Goal: Task Accomplishment & Management: Manage account settings

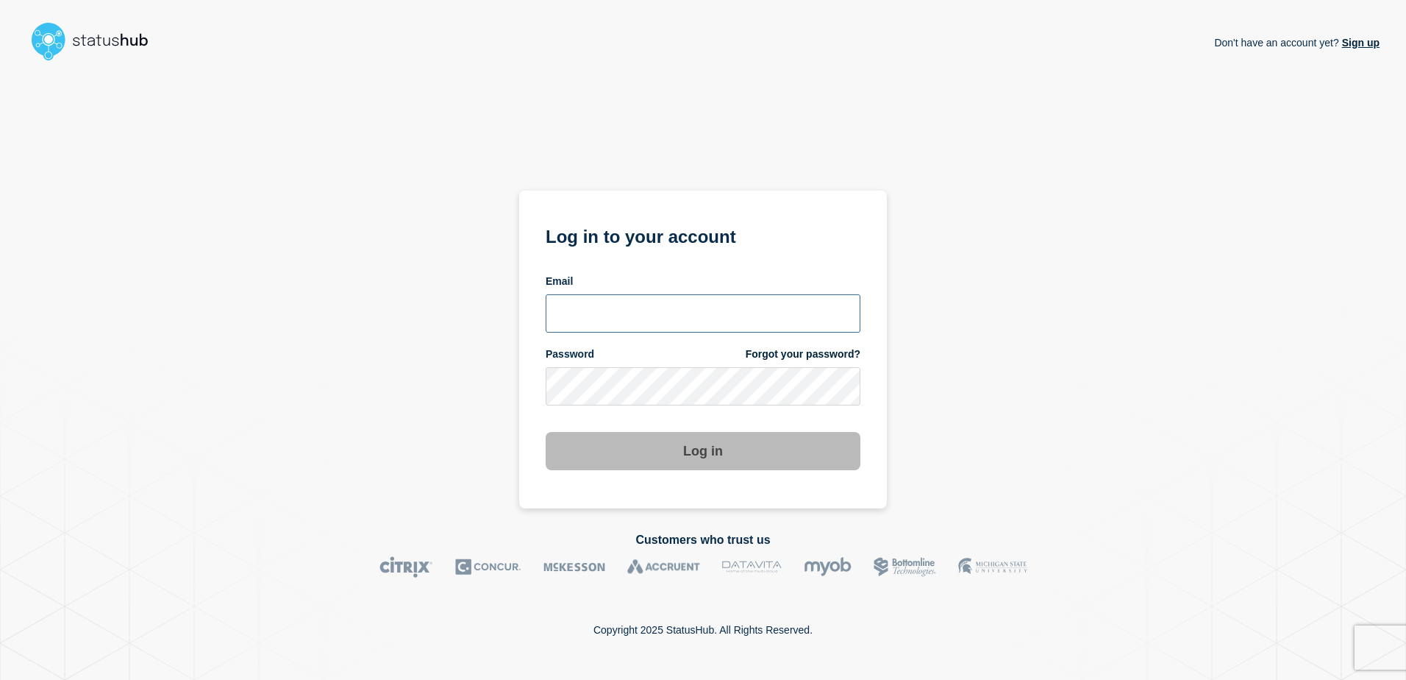
type input "[EMAIL_ADDRESS][DOMAIN_NAME]"
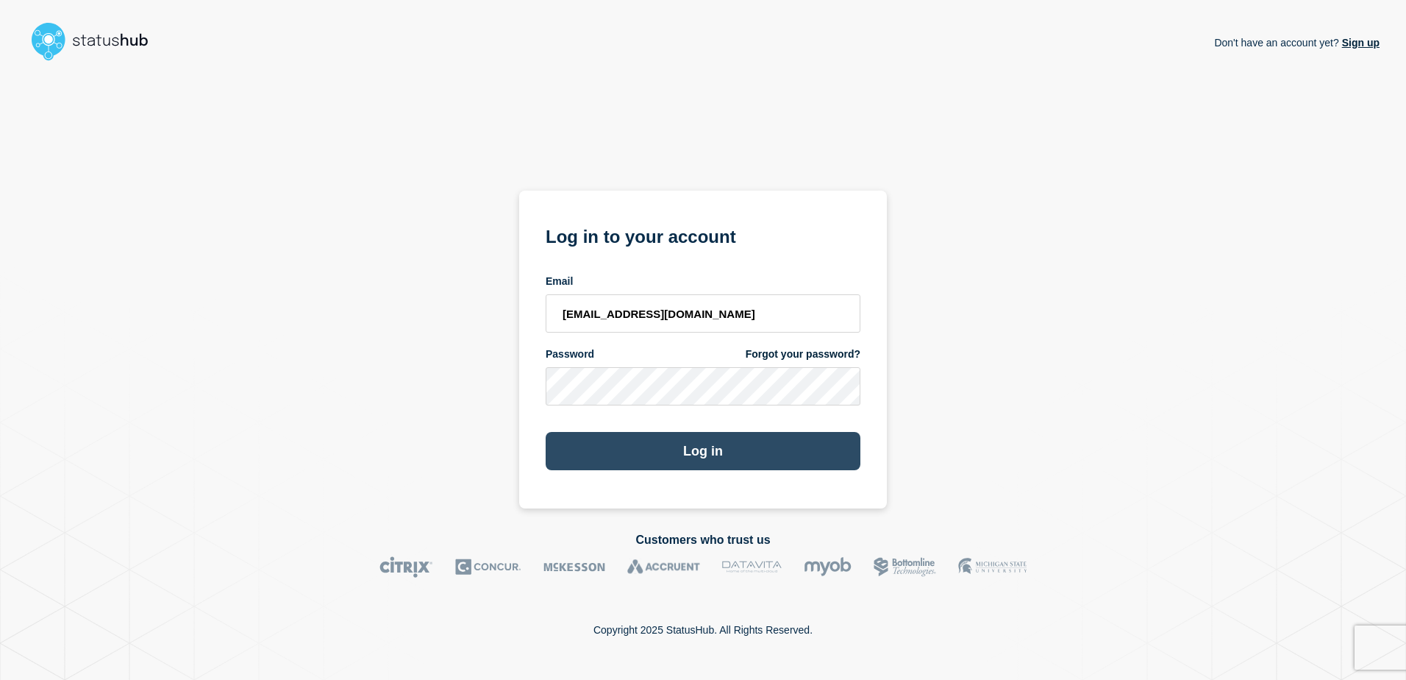
click at [672, 453] on button "Log in" at bounding box center [703, 451] width 315 height 38
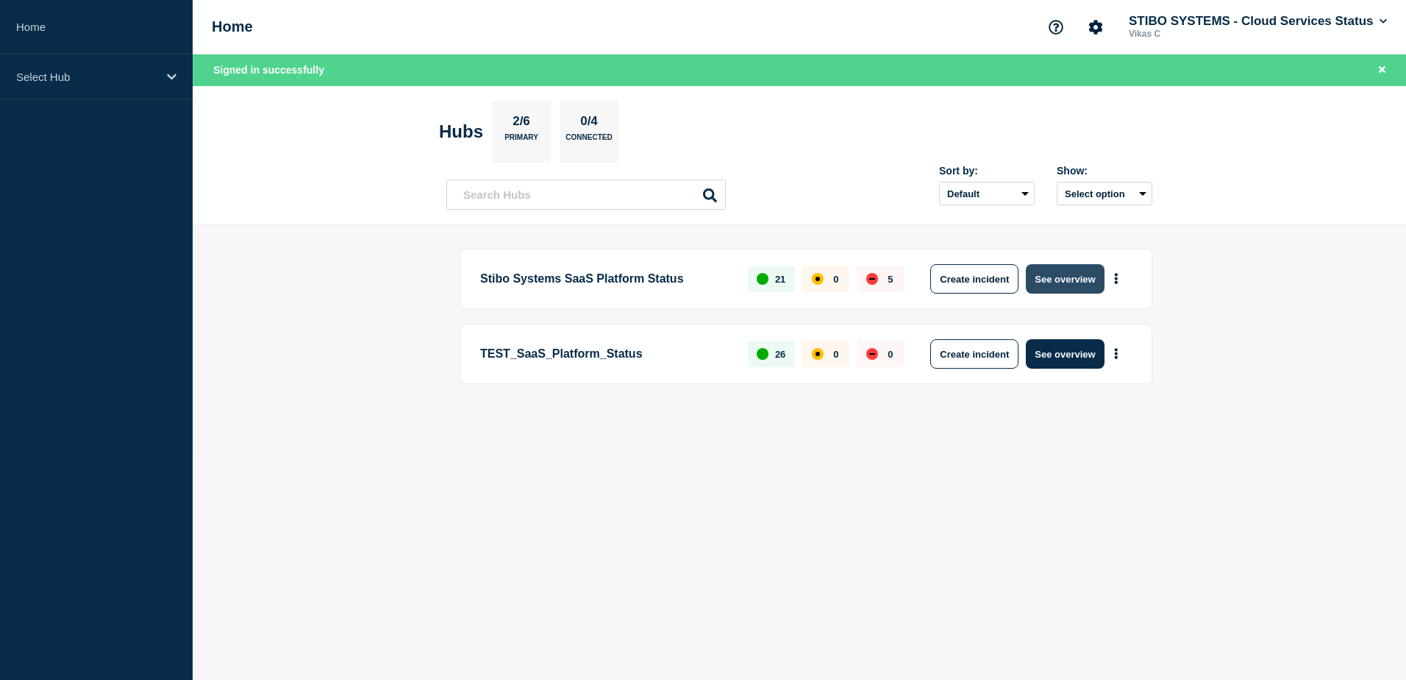
click at [1069, 275] on button "See overview" at bounding box center [1065, 278] width 78 height 29
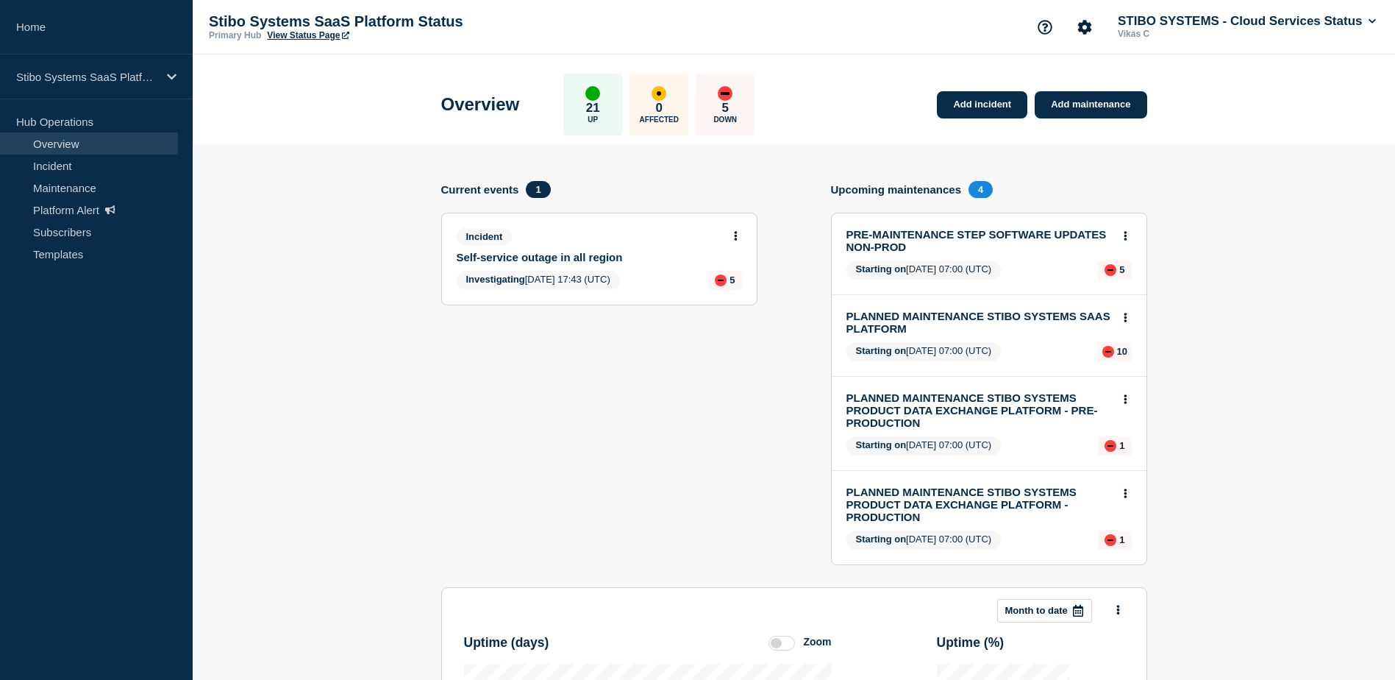
click at [63, 145] on link "Overview" at bounding box center [89, 143] width 178 height 22
drag, startPoint x: 236, startPoint y: 21, endPoint x: 198, endPoint y: 32, distance: 39.8
click at [236, 21] on p "Stibo Systems SaaS Platform Status" at bounding box center [356, 21] width 294 height 17
click at [116, 69] on div "Stibo Systems SaaS Platform Status" at bounding box center [96, 76] width 193 height 45
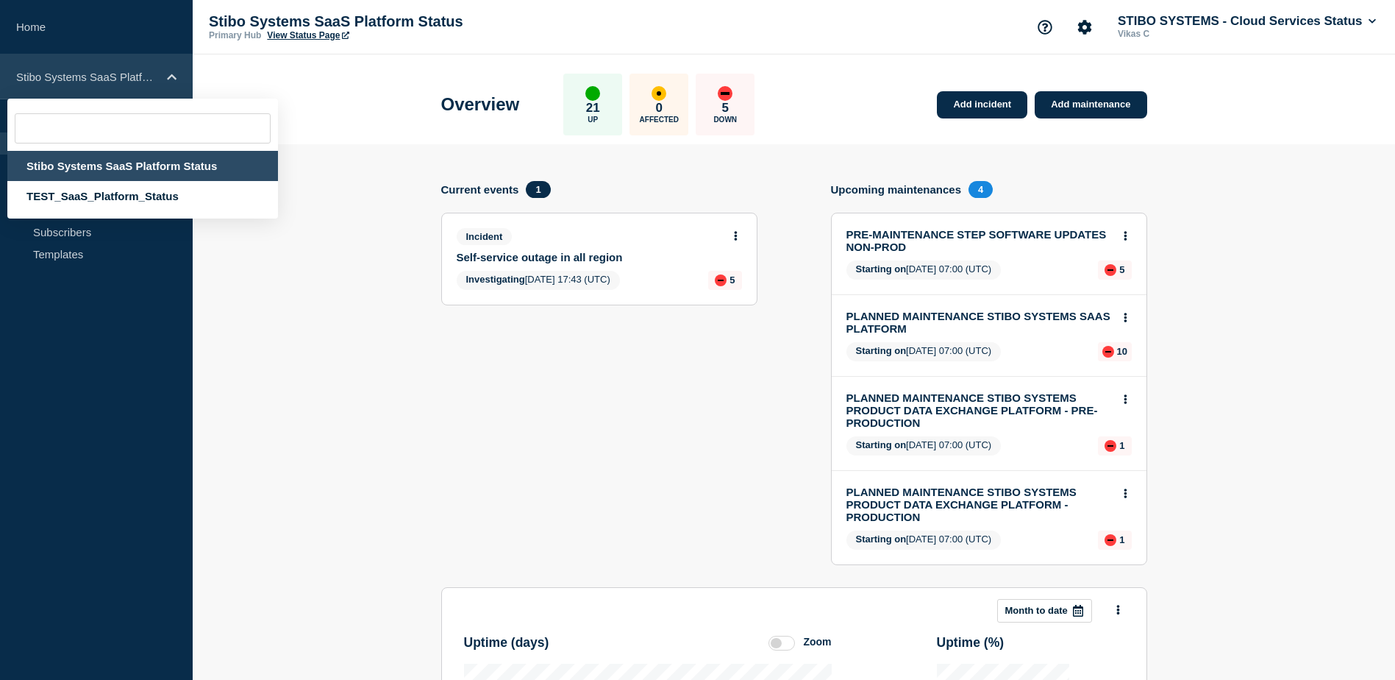
click at [116, 72] on p "Stibo Systems SaaS Platform Status" at bounding box center [86, 77] width 141 height 13
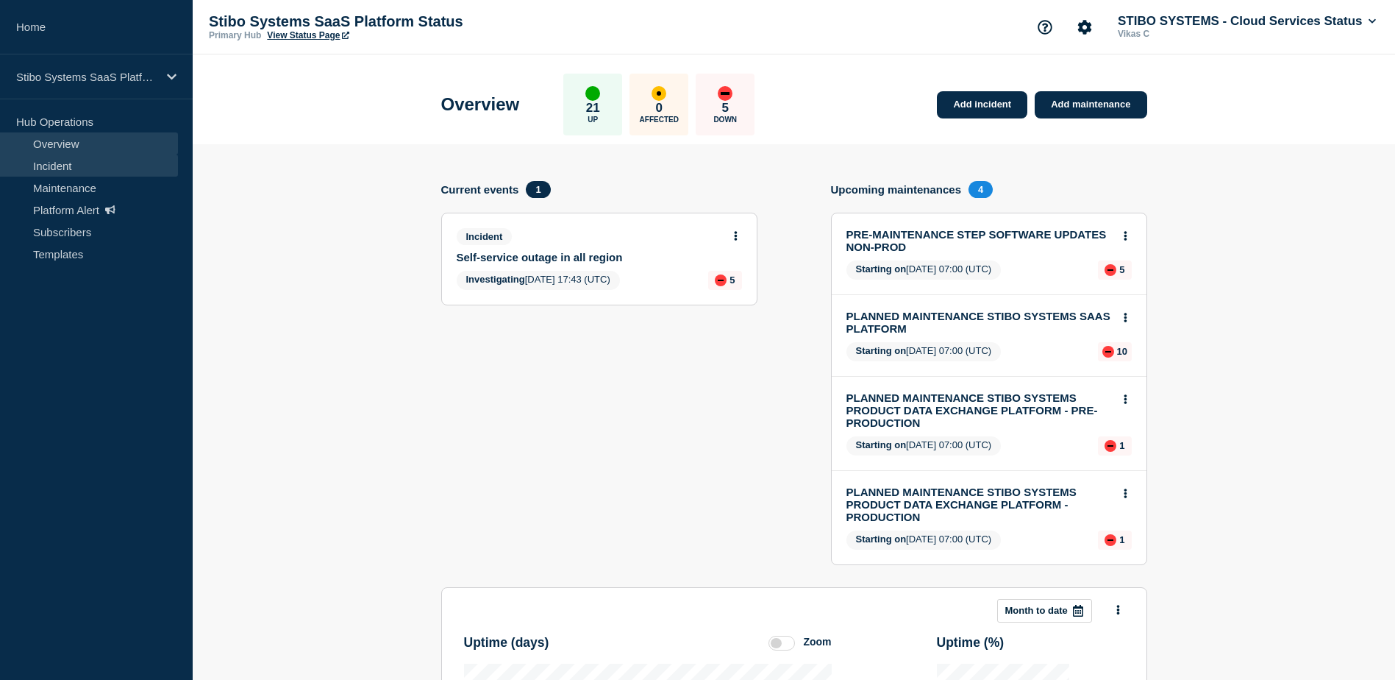
click at [74, 170] on link "Incident" at bounding box center [89, 165] width 178 height 22
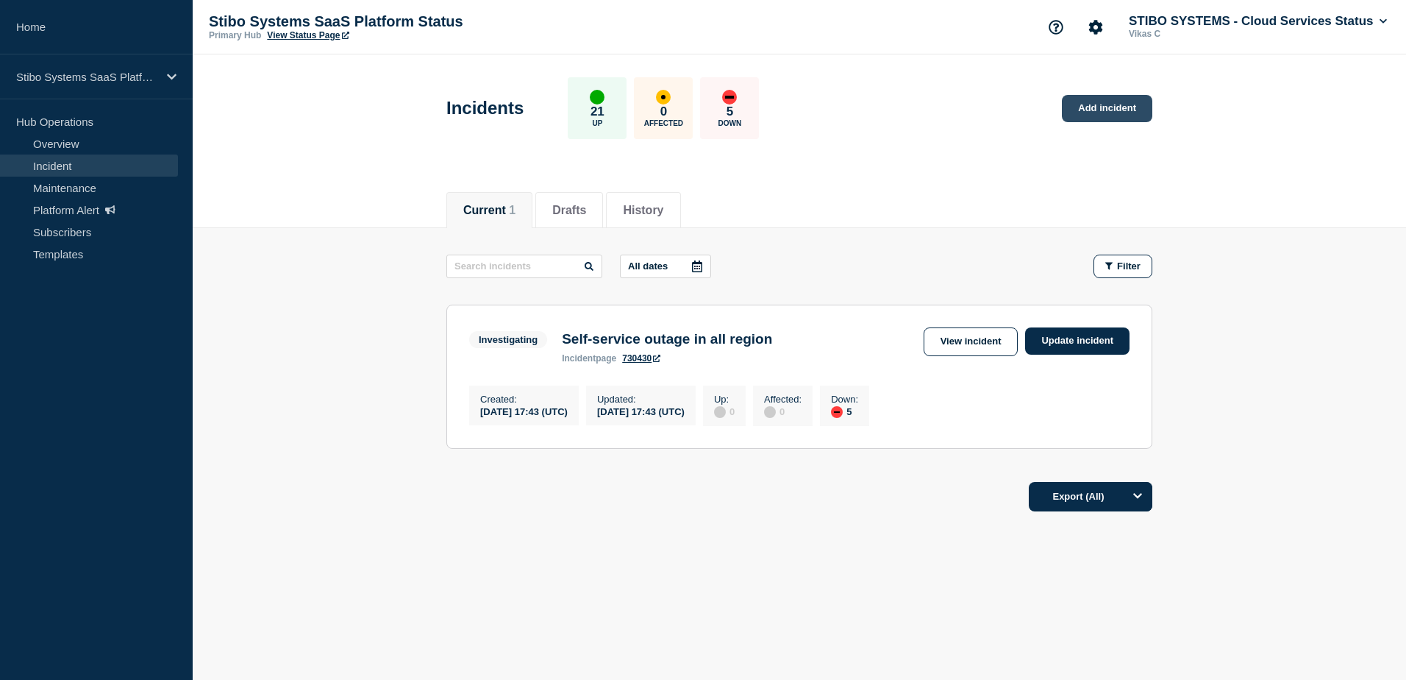
click at [1098, 104] on link "Add incident" at bounding box center [1107, 108] width 90 height 27
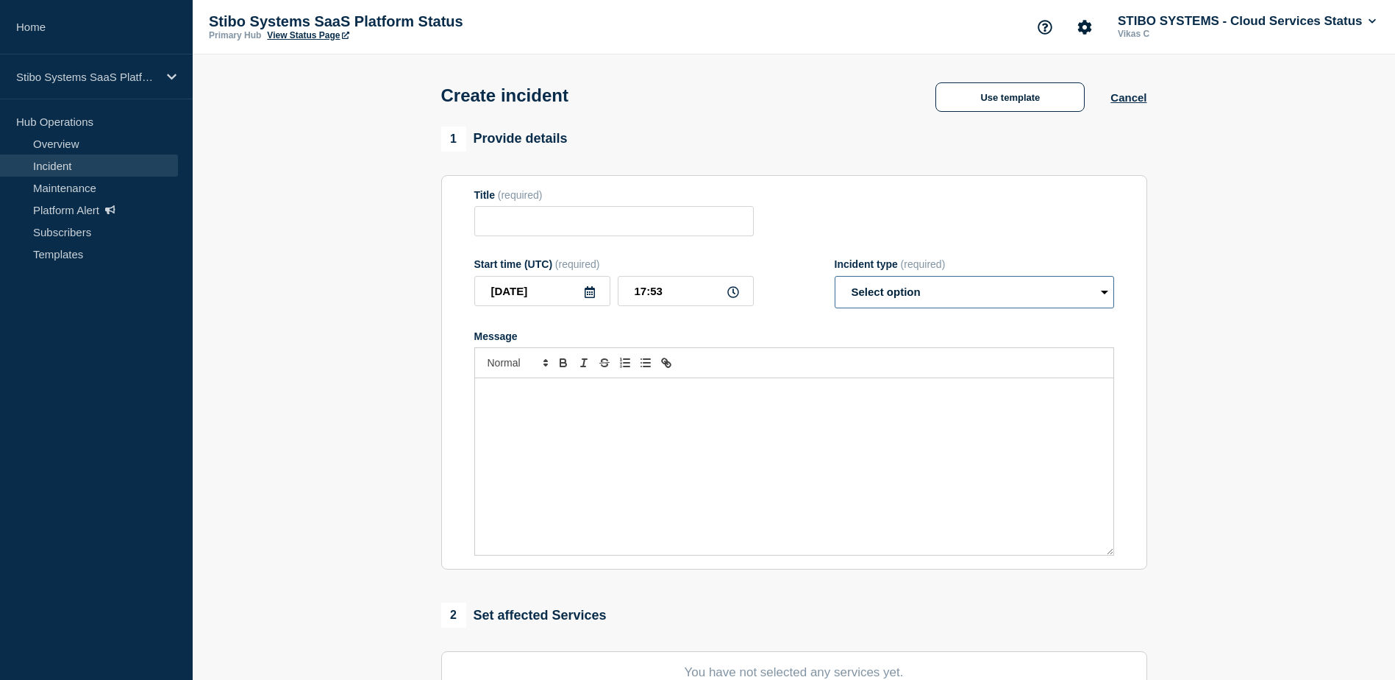
click at [912, 299] on select "Select option Investigating Identified Monitoring" at bounding box center [974, 292] width 279 height 32
select select "investigating"
click at [835, 279] on select "Select option Investigating Identified Monitoring" at bounding box center [974, 292] width 279 height 32
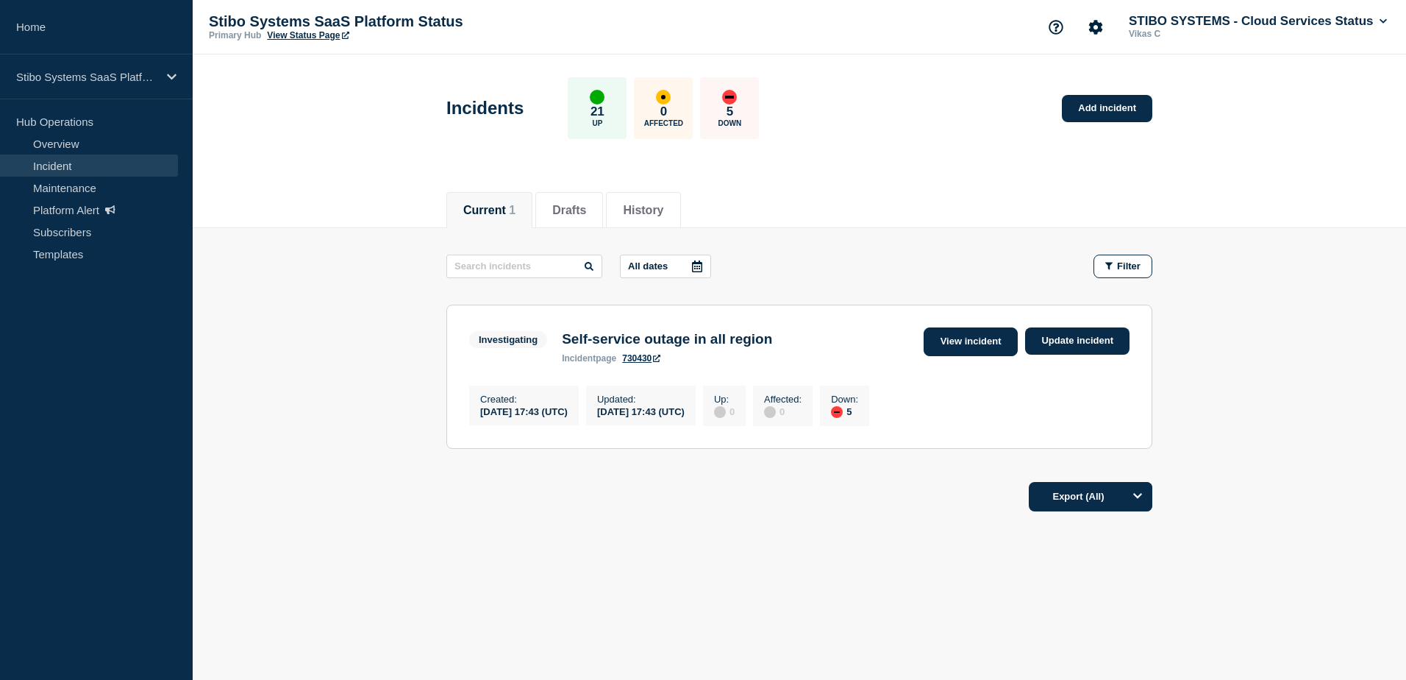
click at [961, 340] on link "View incident" at bounding box center [971, 341] width 95 height 29
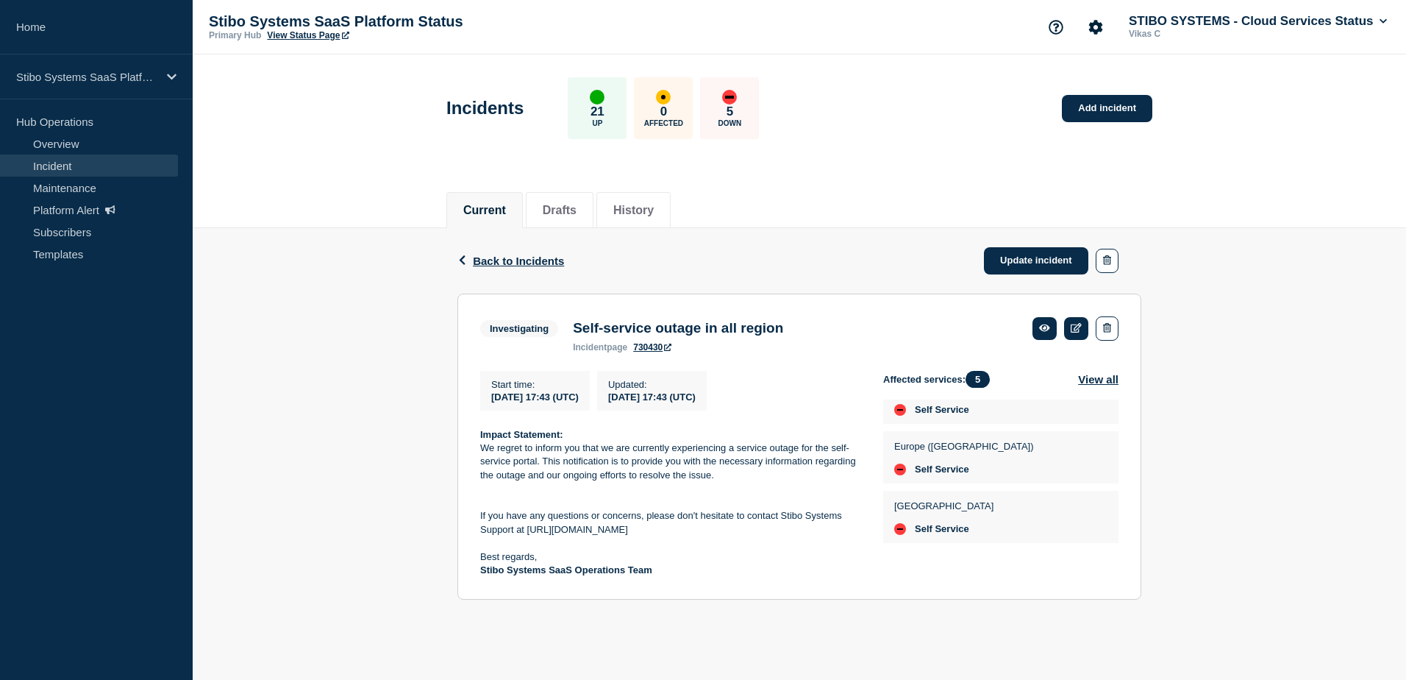
scroll to position [158, 0]
drag, startPoint x: 578, startPoint y: 331, endPoint x: 824, endPoint y: 328, distance: 246.4
click at [824, 328] on div "Investigating Self-service outage in all region incident page 730430" at bounding box center [799, 334] width 638 height 36
drag, startPoint x: 824, startPoint y: 328, endPoint x: 724, endPoint y: 263, distance: 119.8
click at [724, 263] on div "Back Back to Incidents Update incident" at bounding box center [799, 260] width 684 height 65
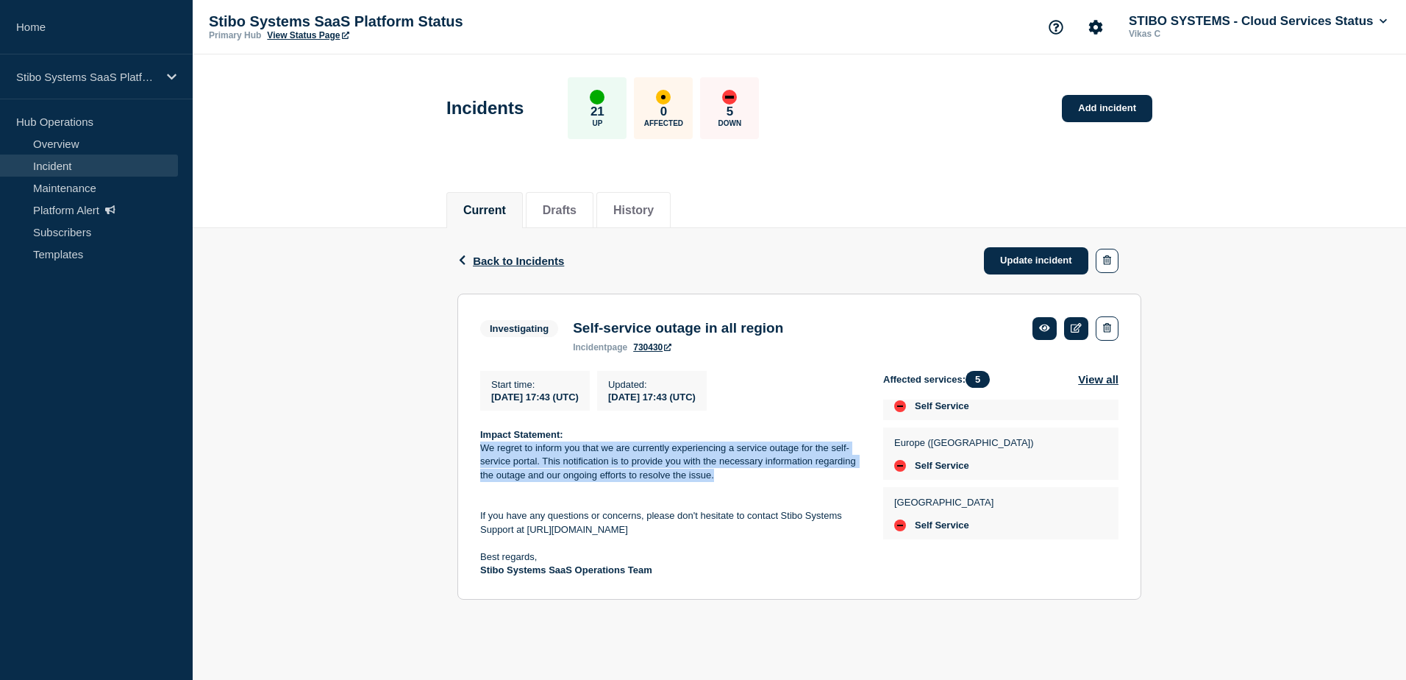
drag, startPoint x: 482, startPoint y: 449, endPoint x: 724, endPoint y: 480, distance: 243.1
click at [724, 480] on p "We regret to inform you that we are currently experiencing a service outage for…" at bounding box center [669, 461] width 379 height 40
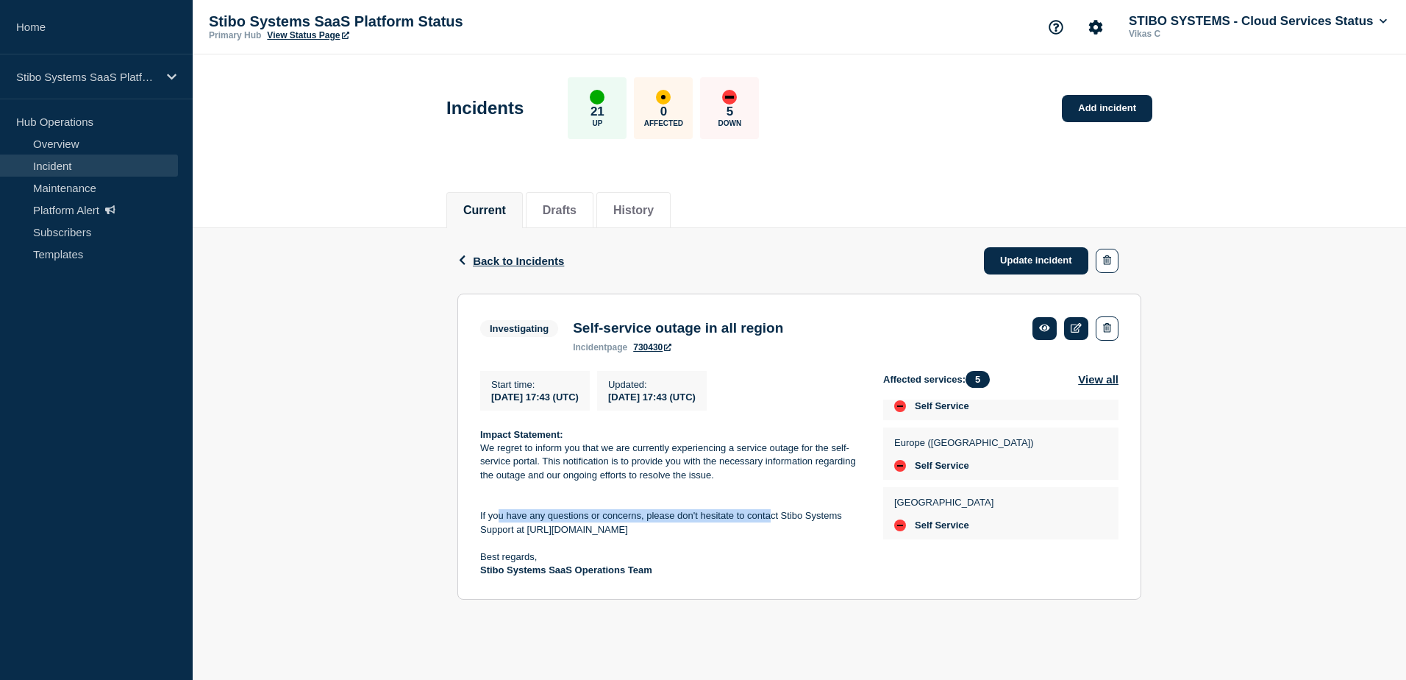
drag, startPoint x: 499, startPoint y: 527, endPoint x: 770, endPoint y: 521, distance: 270.7
click at [770, 521] on p "If you have any questions or concerns, please don't hesitate to contact Stibo S…" at bounding box center [669, 522] width 379 height 27
drag, startPoint x: 770, startPoint y: 521, endPoint x: 471, endPoint y: 523, distance: 299.3
click at [471, 523] on section "Investigating Self-service outage in all region incident page 730430 Start time…" at bounding box center [799, 446] width 684 height 307
drag, startPoint x: 622, startPoint y: 535, endPoint x: 473, endPoint y: 525, distance: 149.7
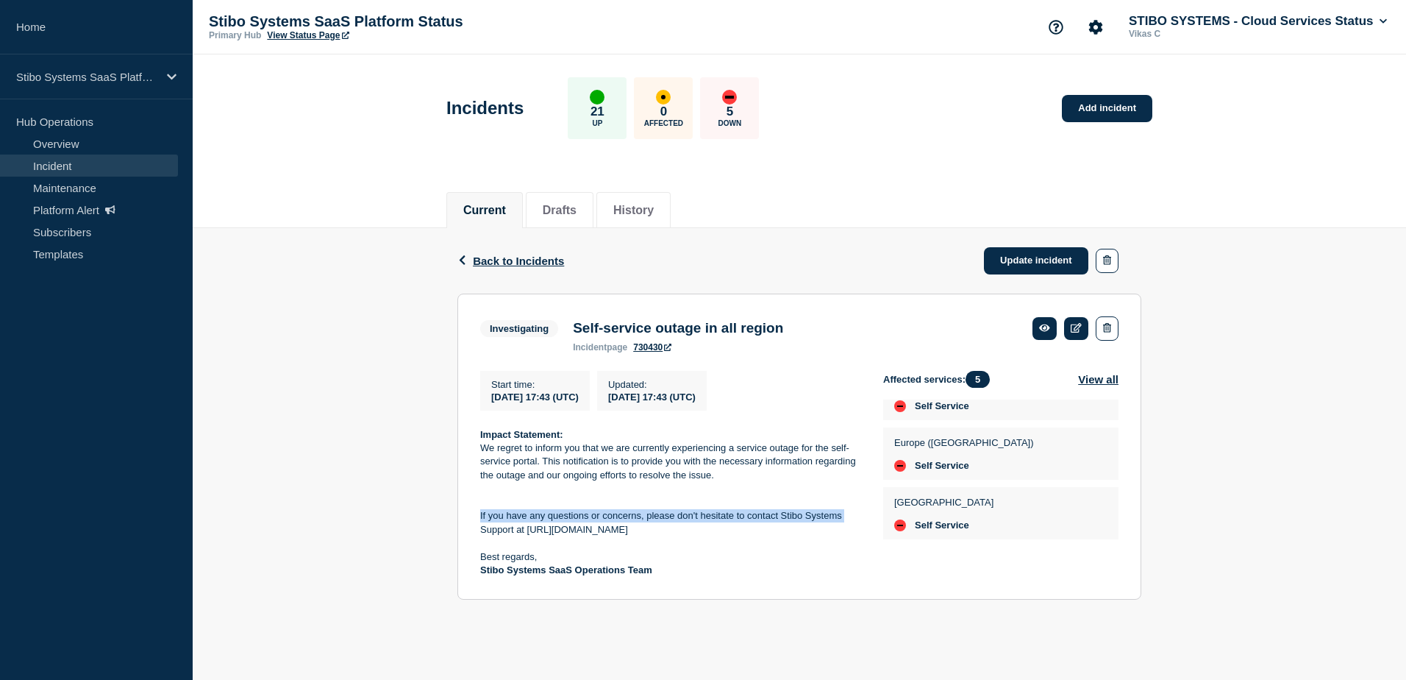
click at [473, 525] on section "Investigating Self-service outage in all region incident page 730430 Start time…" at bounding box center [799, 446] width 684 height 307
drag, startPoint x: 473, startPoint y: 525, endPoint x: 489, endPoint y: 562, distance: 40.2
click at [489, 562] on p "Best regards," at bounding box center [669, 556] width 379 height 13
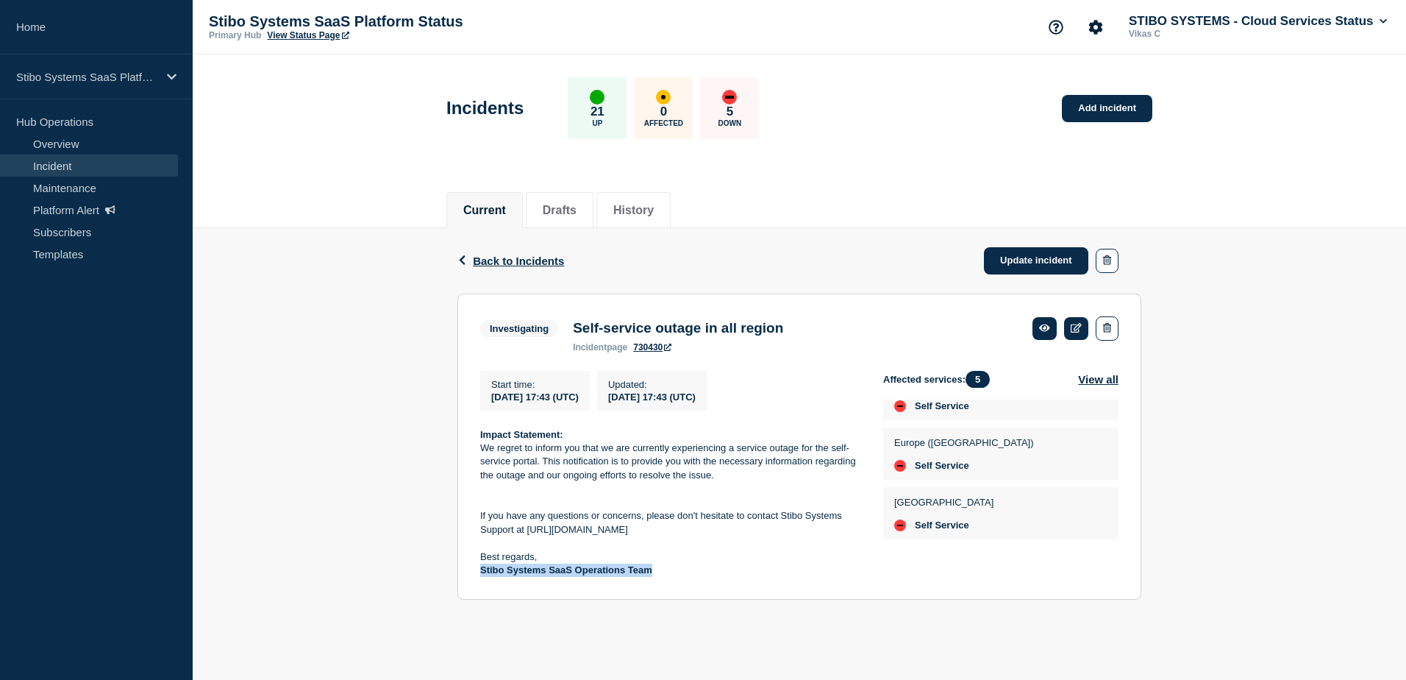
drag, startPoint x: 655, startPoint y: 577, endPoint x: 446, endPoint y: 575, distance: 209.6
click at [446, 575] on div "Back Back to Incidents Update incident Investigating Self-service outage in all…" at bounding box center [800, 425] width 1214 height 394
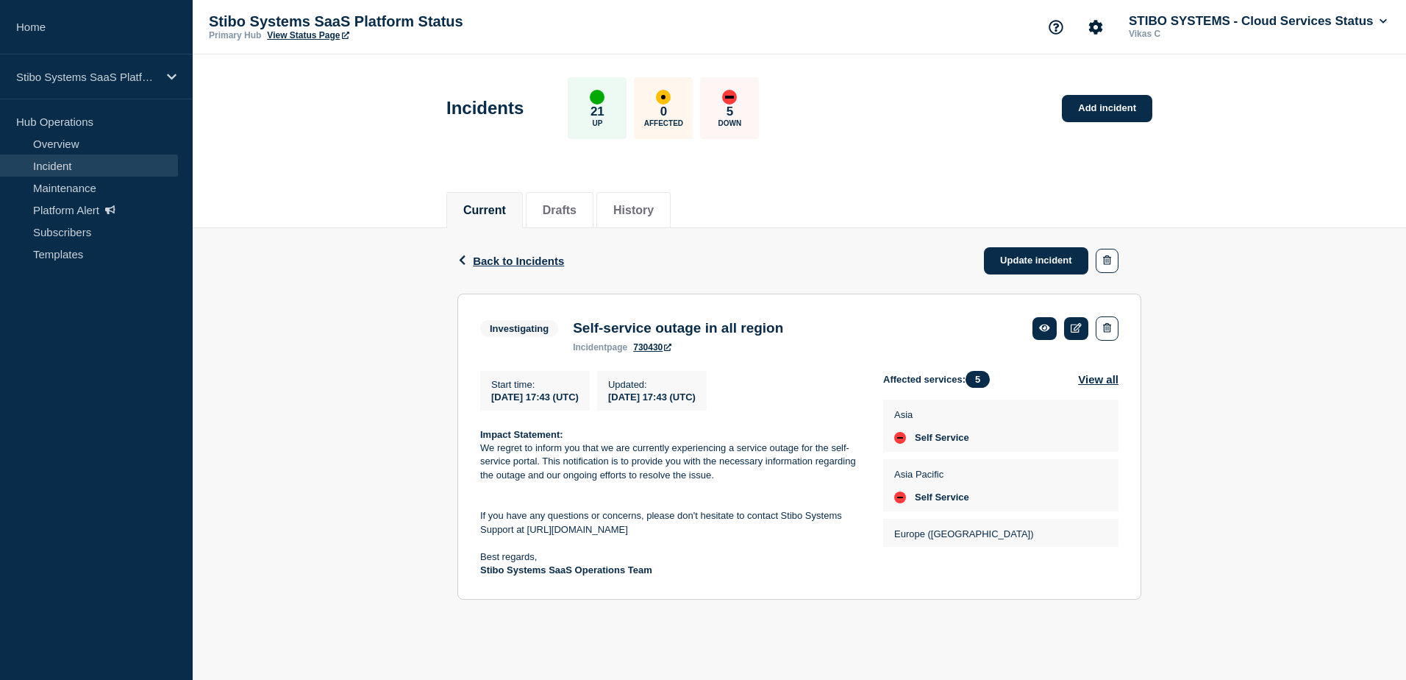
click at [590, 460] on p "We regret to inform you that we are currently experiencing a service outage for…" at bounding box center [669, 461] width 379 height 40
drag, startPoint x: 590, startPoint y: 460, endPoint x: 799, endPoint y: 474, distance: 209.3
click at [777, 471] on p "We regret to inform you that we are currently experiencing a service outage for…" at bounding box center [669, 461] width 379 height 40
drag, startPoint x: 603, startPoint y: 485, endPoint x: 684, endPoint y: 485, distance: 80.9
click at [684, 482] on p "We regret to inform you that we are currently experiencing a service outage for…" at bounding box center [669, 461] width 379 height 40
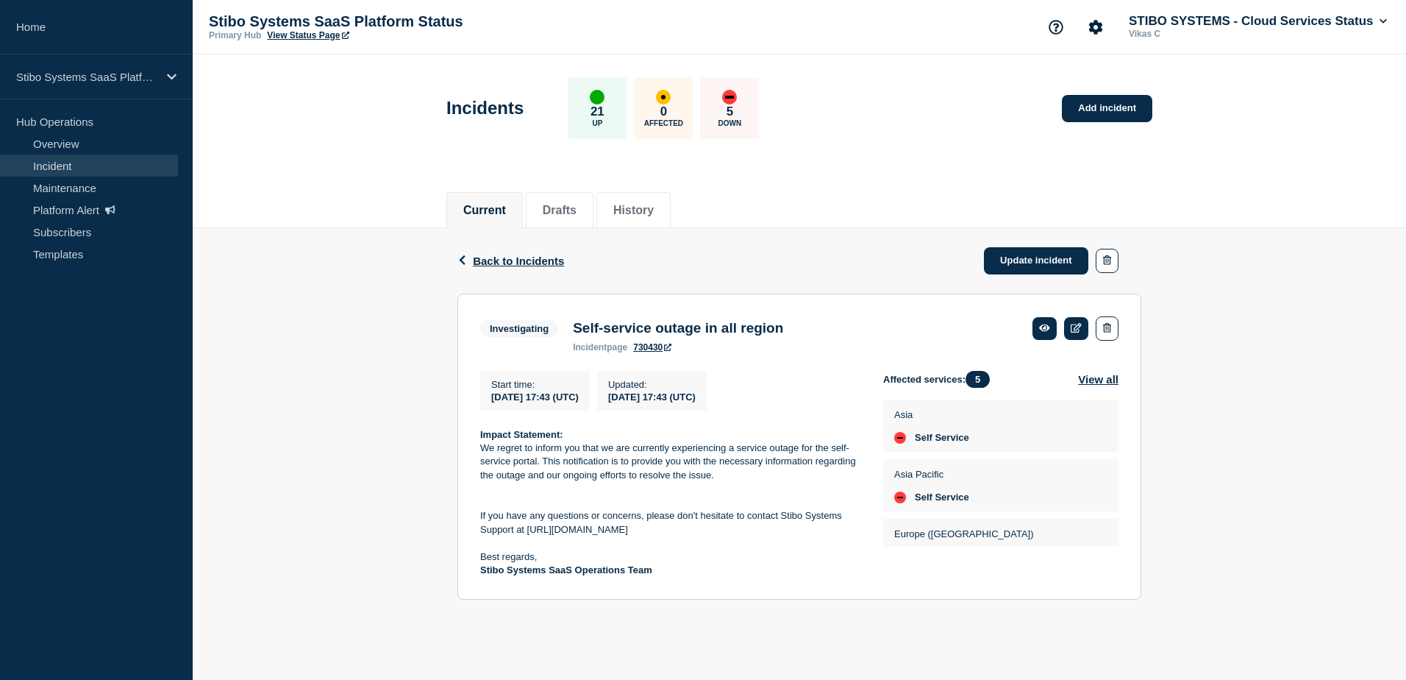
drag, startPoint x: 684, startPoint y: 485, endPoint x: 552, endPoint y: 515, distance: 135.1
click at [552, 515] on p "If you have any questions or concerns, please don't hesitate to contact Stibo S…" at bounding box center [669, 522] width 379 height 27
drag, startPoint x: 501, startPoint y: 524, endPoint x: 847, endPoint y: 522, distance: 346.4
click at [847, 522] on p "If you have any questions or concerns, please don't hesitate to contact Stibo S…" at bounding box center [669, 522] width 379 height 27
drag, startPoint x: 592, startPoint y: 457, endPoint x: 810, endPoint y: 460, distance: 217.7
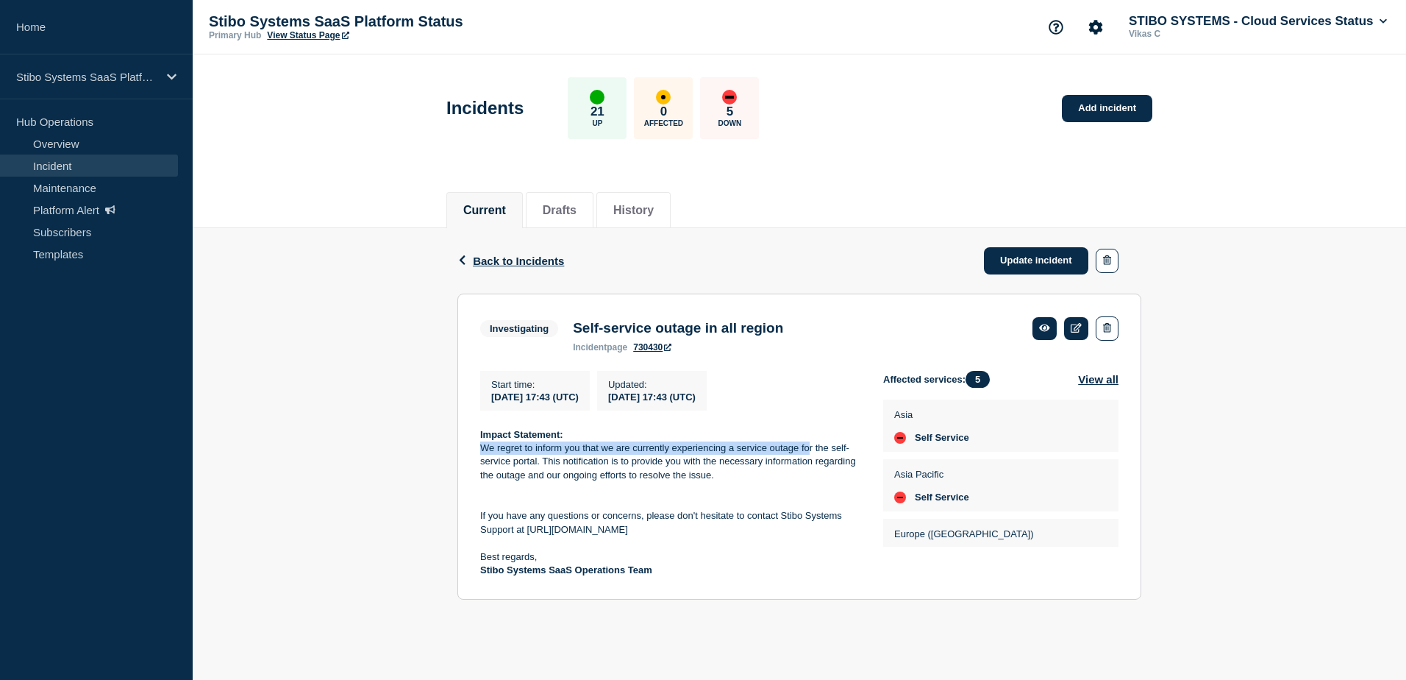
click at [810, 460] on p "We regret to inform you that we are currently experiencing a service outage for…" at bounding box center [669, 461] width 379 height 40
click at [521, 463] on p "We regret to inform you that we are currently experiencing a service outage for…" at bounding box center [669, 461] width 379 height 40
drag, startPoint x: 524, startPoint y: 464, endPoint x: 602, endPoint y: 465, distance: 78.0
click at [602, 465] on p "We regret to inform you that we are currently experiencing a service outage for…" at bounding box center [669, 461] width 379 height 40
drag, startPoint x: 602, startPoint y: 465, endPoint x: 714, endPoint y: 467, distance: 112.5
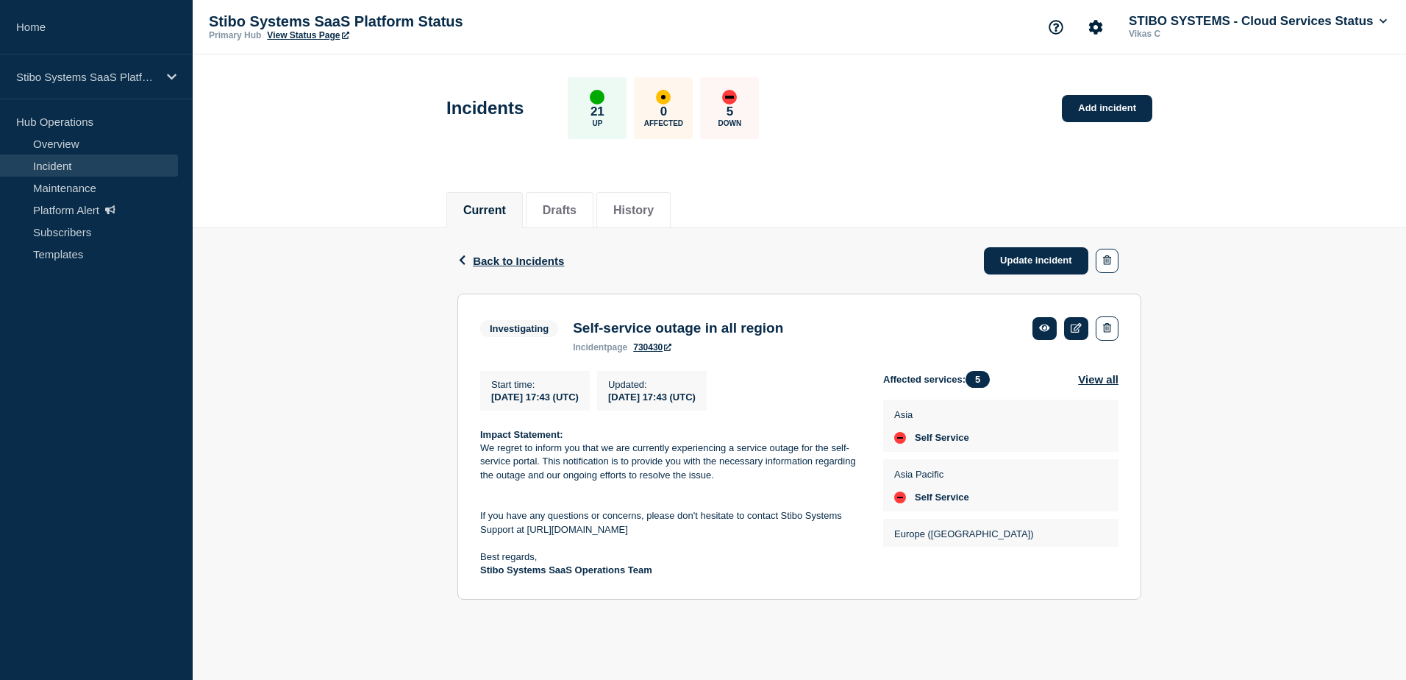
click at [714, 467] on p "We regret to inform you that we are currently experiencing a service outage for…" at bounding box center [669, 461] width 379 height 40
drag, startPoint x: 714, startPoint y: 467, endPoint x: 808, endPoint y: 468, distance: 94.1
click at [808, 468] on p "We regret to inform you that we are currently experiencing a service outage for…" at bounding box center [669, 461] width 379 height 40
drag, startPoint x: 482, startPoint y: 452, endPoint x: 540, endPoint y: 468, distance: 60.1
click at [540, 468] on p "We regret to inform you that we are currently experiencing a service outage for…" at bounding box center [669, 461] width 379 height 40
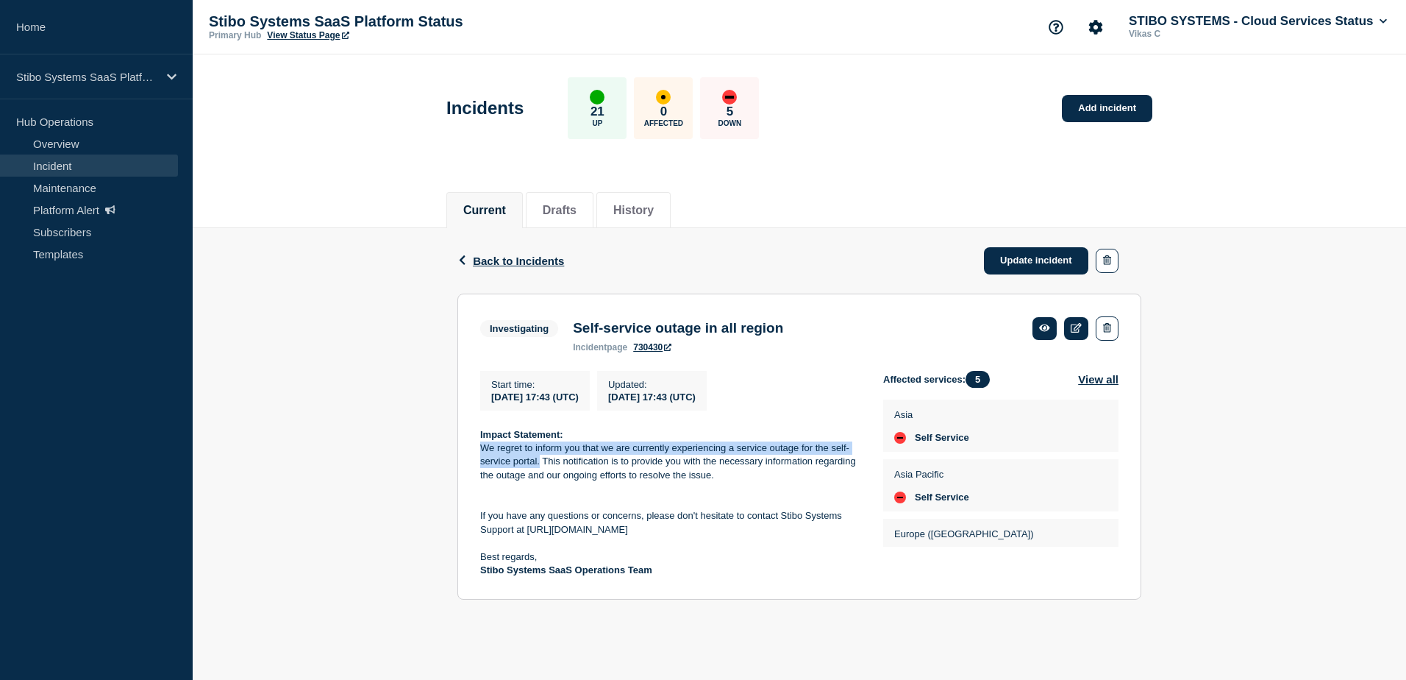
copy p "We regret to inform you that we are currently experiencing a service outage for…"
click at [1211, 431] on div "Back Back to Incidents Update incident Investigating Self-service outage in all…" at bounding box center [800, 425] width 1214 height 394
click at [1259, 482] on div "Back Back to Incidents Update incident Investigating Self-service outage in all…" at bounding box center [800, 425] width 1214 height 394
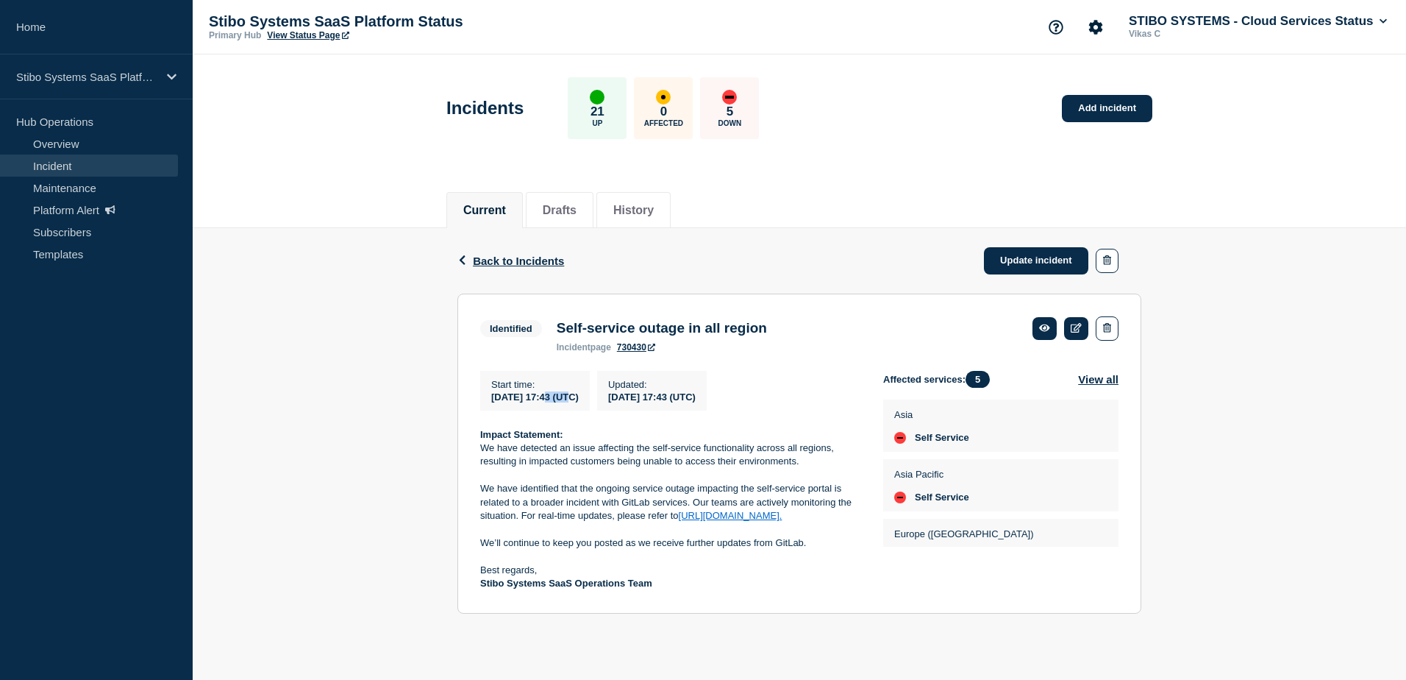
drag, startPoint x: 552, startPoint y: 399, endPoint x: 580, endPoint y: 398, distance: 27.3
click at [579, 398] on span "[DATE] 17:43 (UTC)" at bounding box center [535, 396] width 88 height 11
click at [1233, 407] on div "Back Back to Incidents Update incident Identified Self-service outage in all re…" at bounding box center [800, 431] width 1214 height 407
drag, startPoint x: 705, startPoint y: 399, endPoint x: 731, endPoint y: 396, distance: 26.0
click at [696, 396] on div "[DATE] 17:43 (UTC)" at bounding box center [652, 396] width 88 height 13
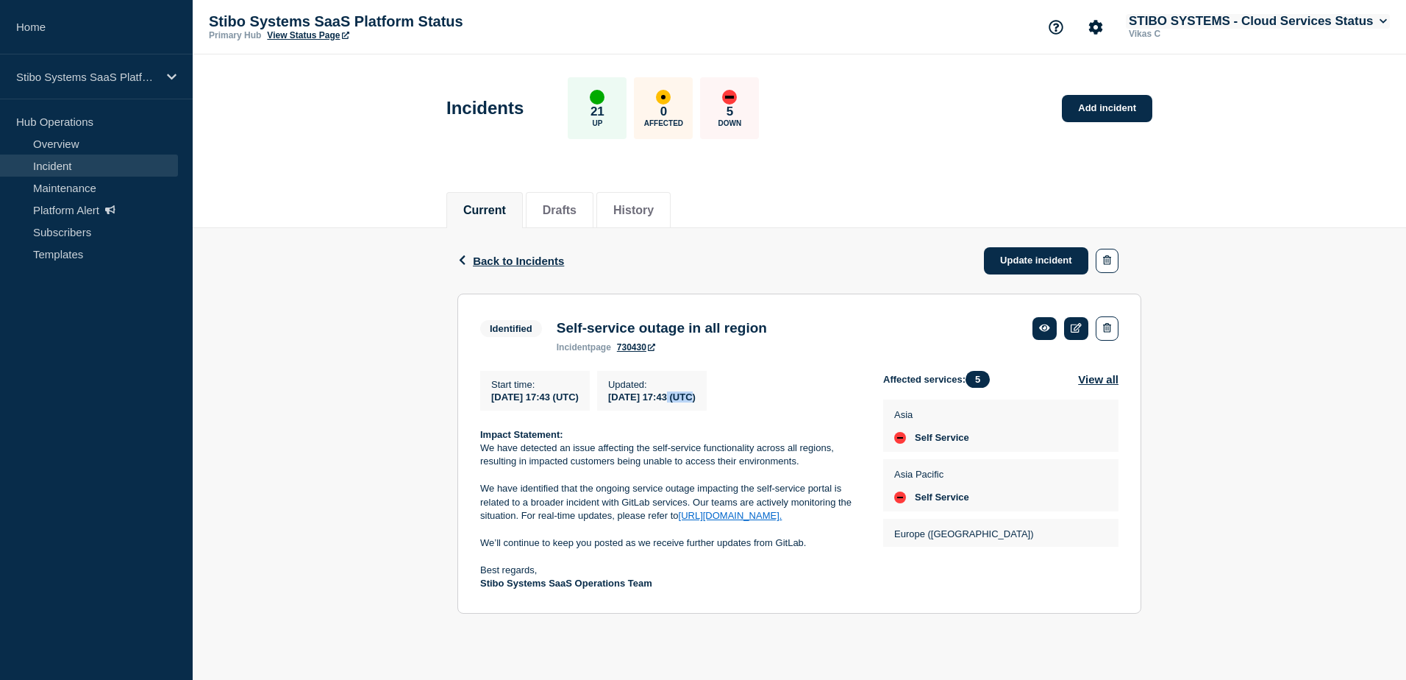
click at [1266, 19] on button "STIBO SYSTEMS - Cloud Services Status" at bounding box center [1258, 21] width 264 height 15
click at [421, 299] on div "Back Back to Incidents Update incident Identified Self-service outage in all re…" at bounding box center [800, 431] width 1214 height 407
click at [1083, 549] on div "Europe (Amsterdam) Self Service" at bounding box center [1000, 545] width 213 height 36
click at [1052, 540] on div "Europe (Amsterdam) Self Service" at bounding box center [1000, 545] width 213 height 36
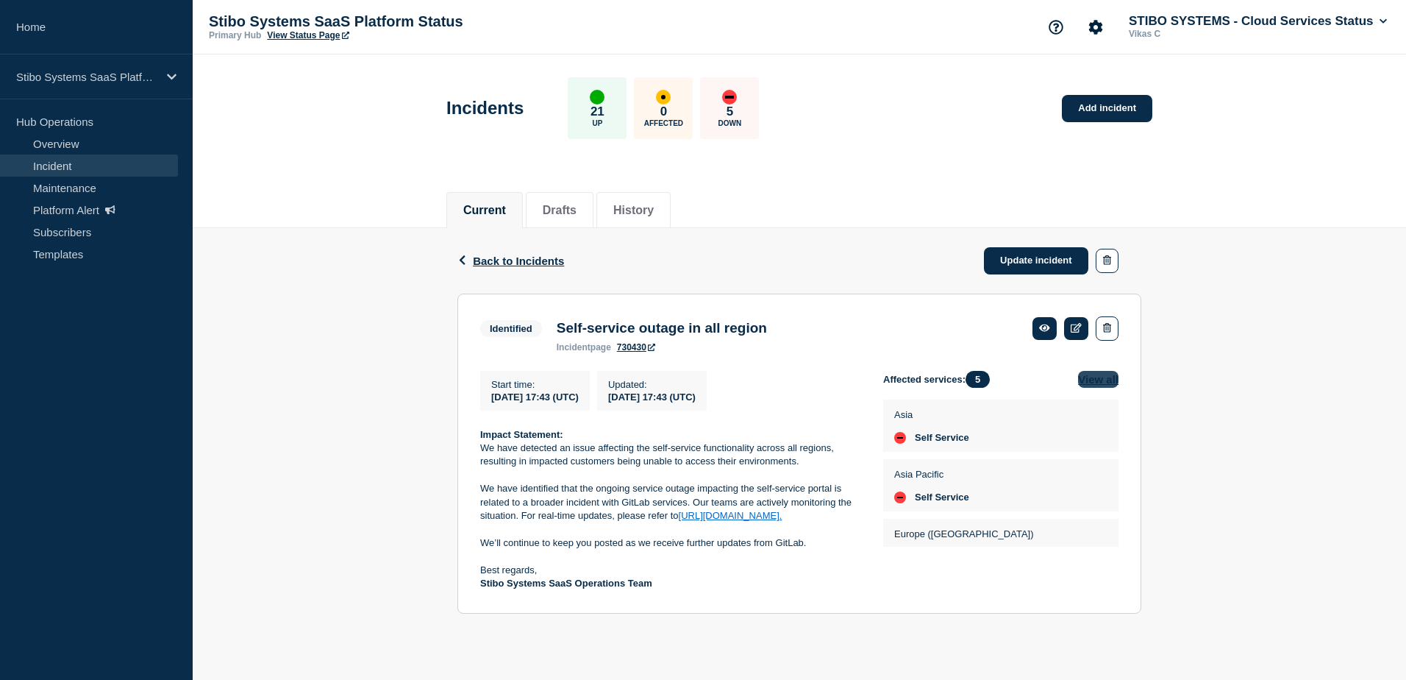
click at [1101, 388] on button "View all" at bounding box center [1098, 379] width 40 height 17
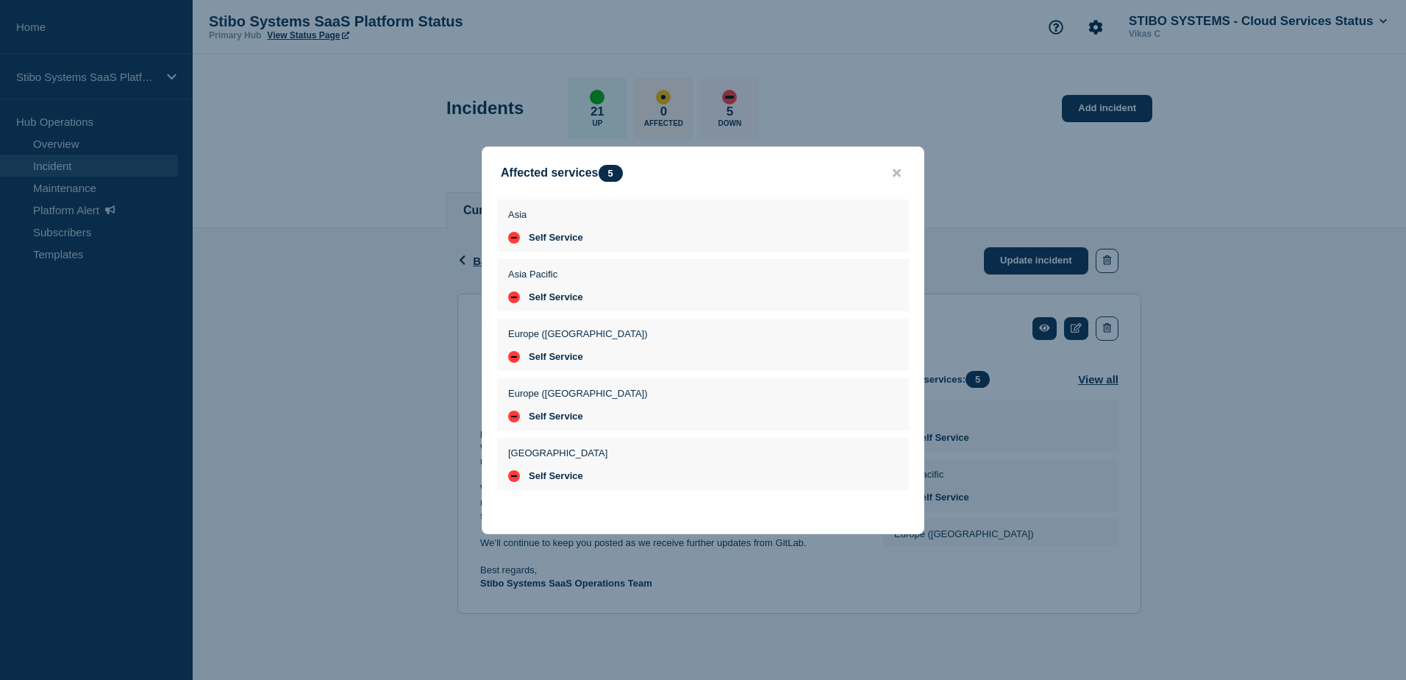
click at [894, 179] on div "Affected services 5 Asia Self Service Asia Pacific Self Service Europe (Amsterd…" at bounding box center [703, 340] width 443 height 388
click at [896, 174] on icon "close button" at bounding box center [897, 173] width 8 height 12
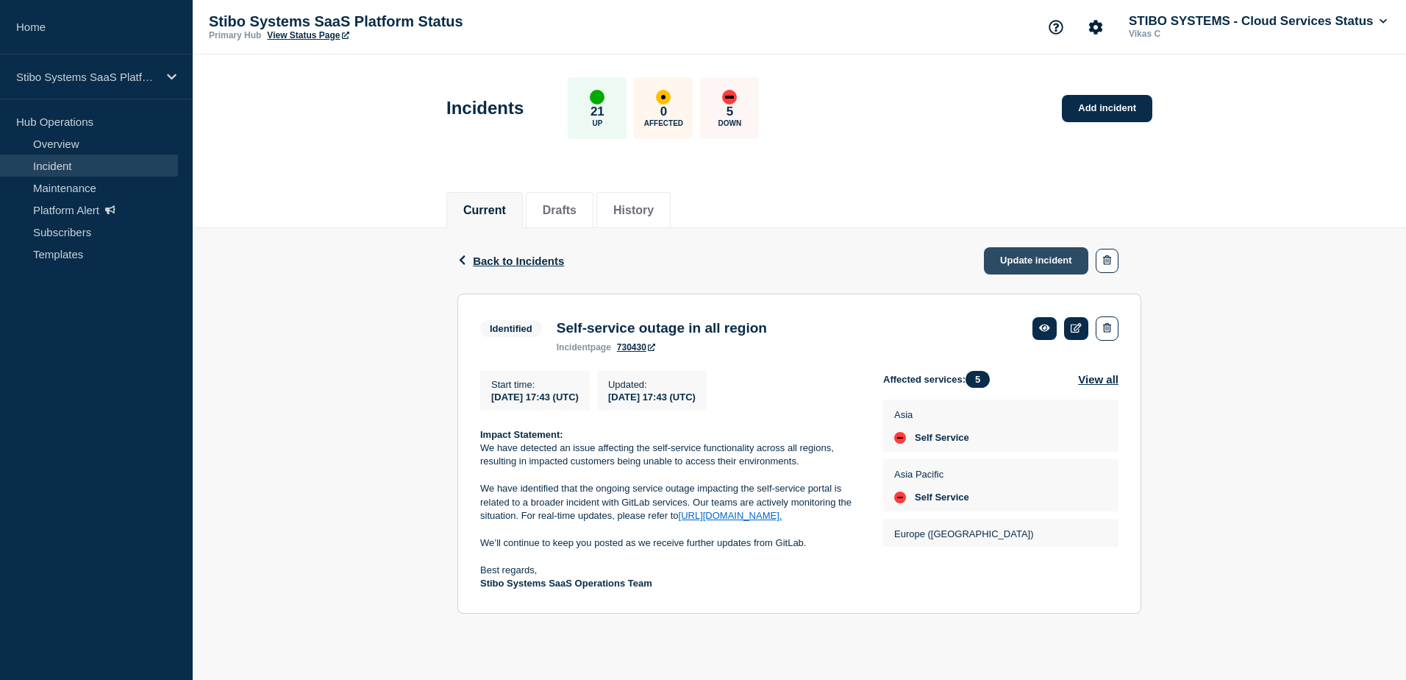
click at [1052, 262] on link "Update incident" at bounding box center [1036, 260] width 104 height 27
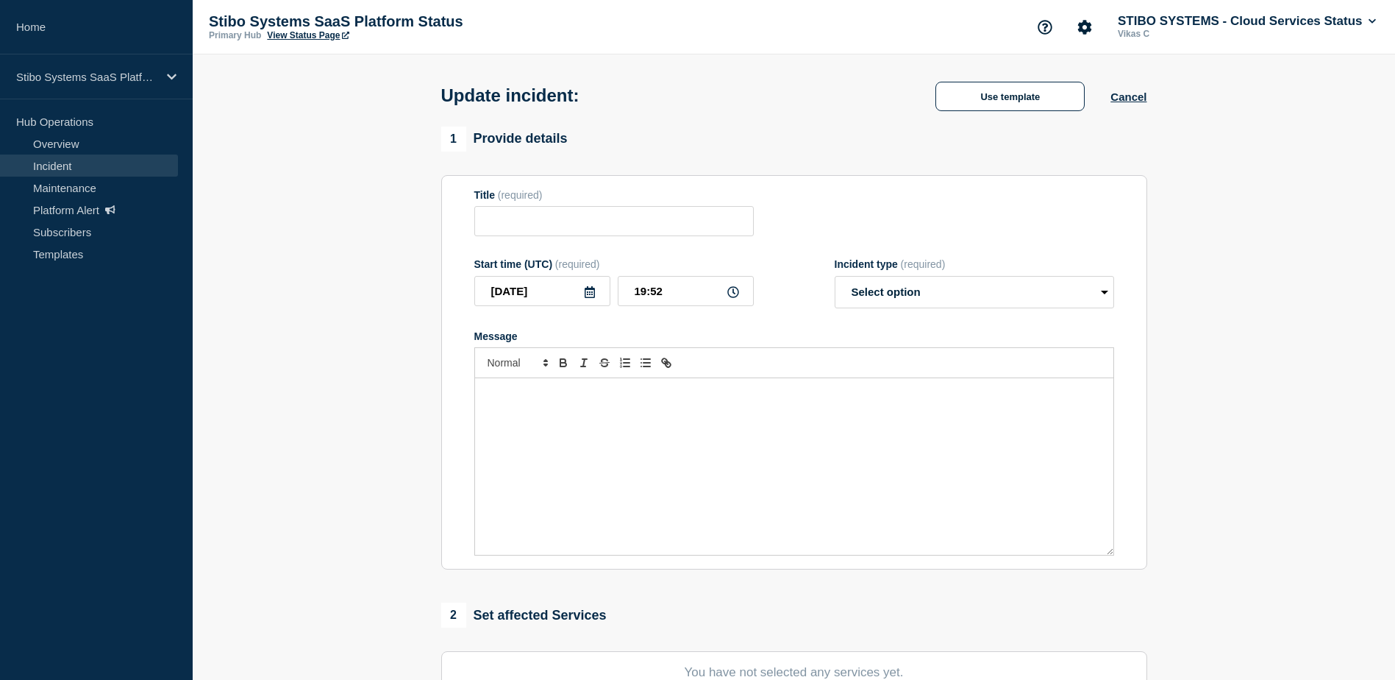
type input "Self-service outage in all region"
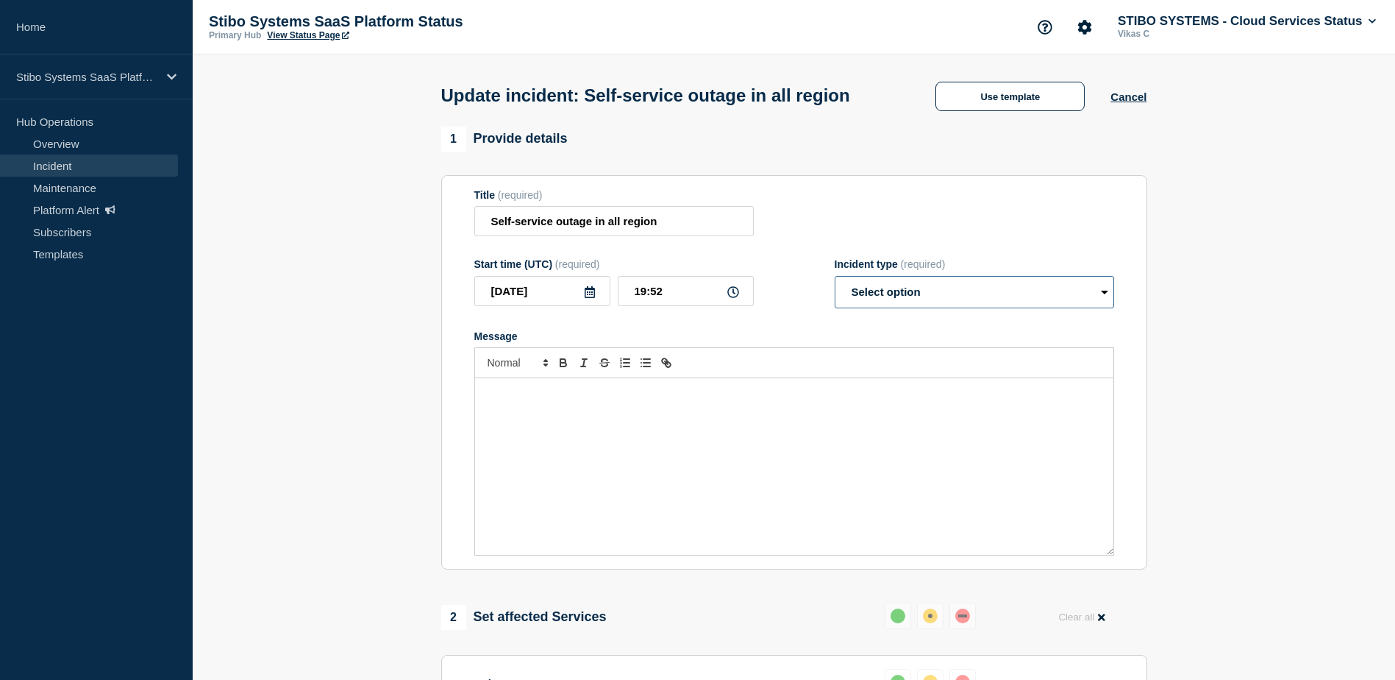
click at [919, 308] on select "Select option Investigating Identified Monitoring Resolved" at bounding box center [974, 292] width 279 height 32
click at [1140, 103] on button "Cancel" at bounding box center [1129, 96] width 36 height 13
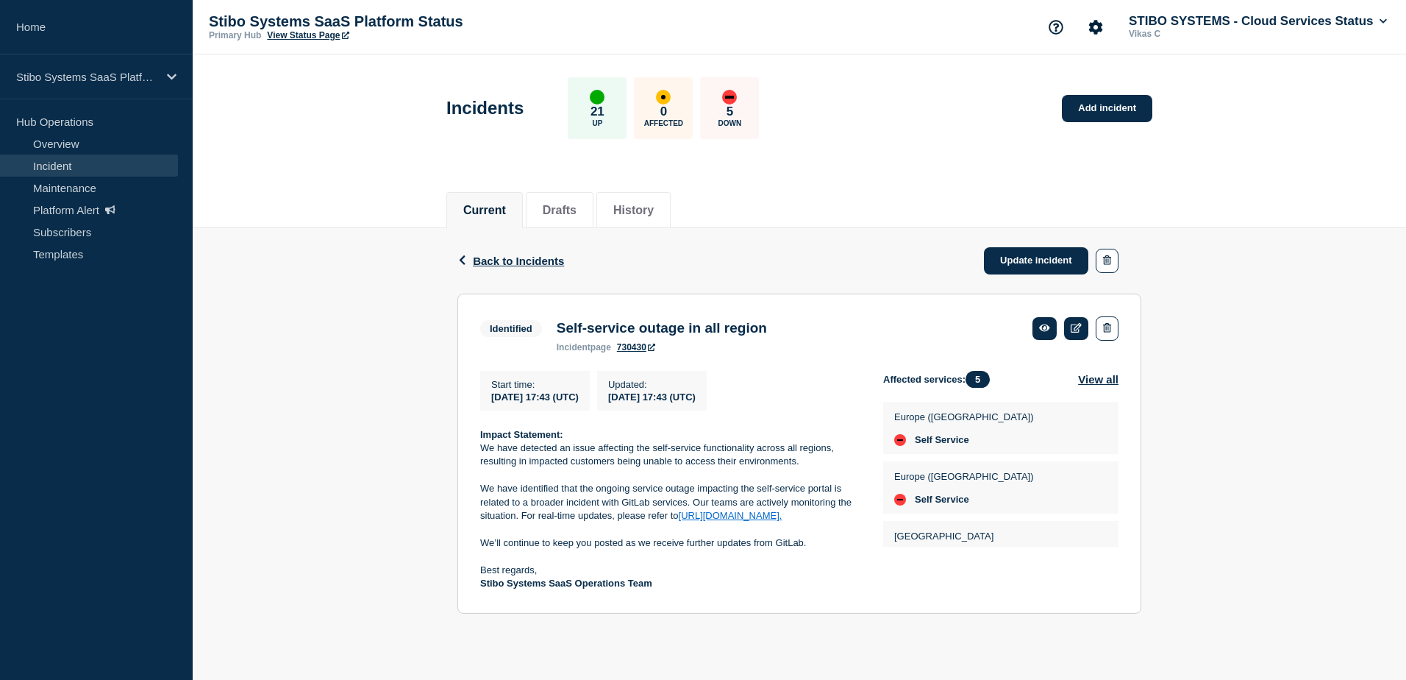
scroll to position [158, 0]
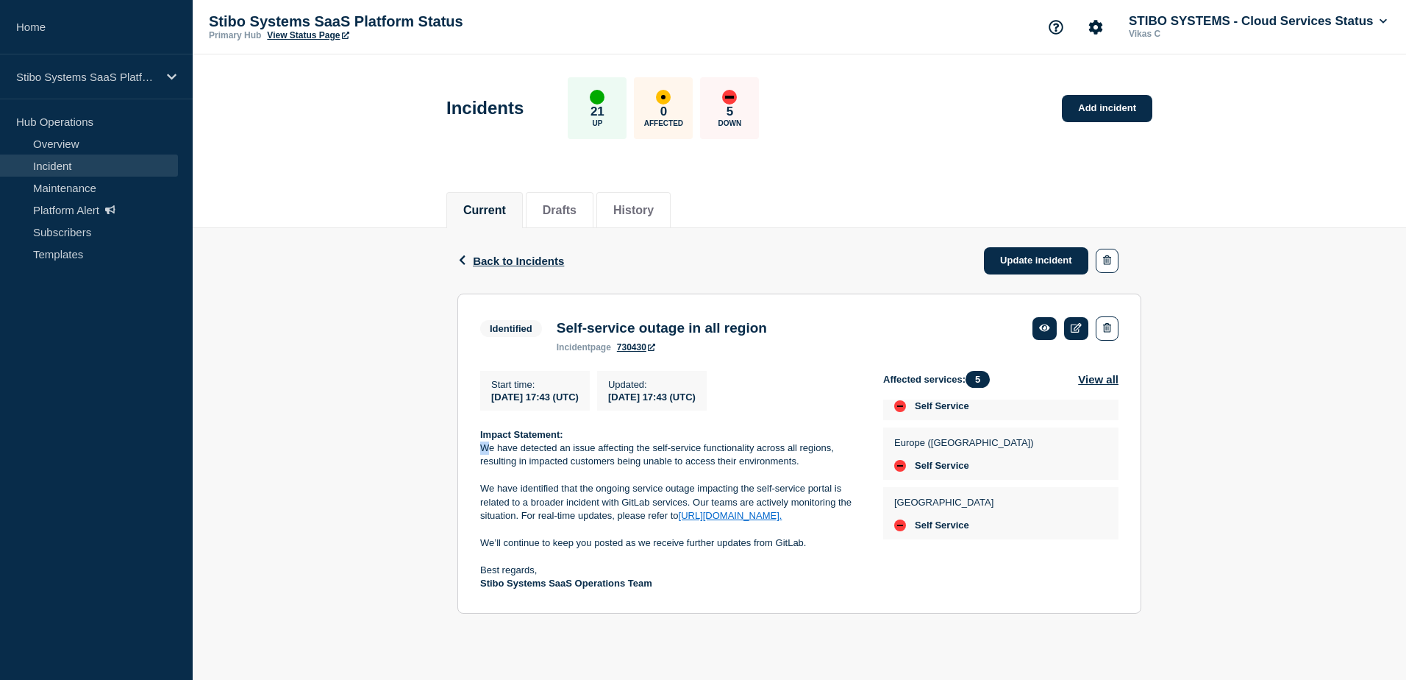
drag, startPoint x: 485, startPoint y: 455, endPoint x: 463, endPoint y: 450, distance: 22.7
click at [463, 450] on section "Identified Self-service outage in all region incident page 730430 Start time : …" at bounding box center [799, 453] width 684 height 320
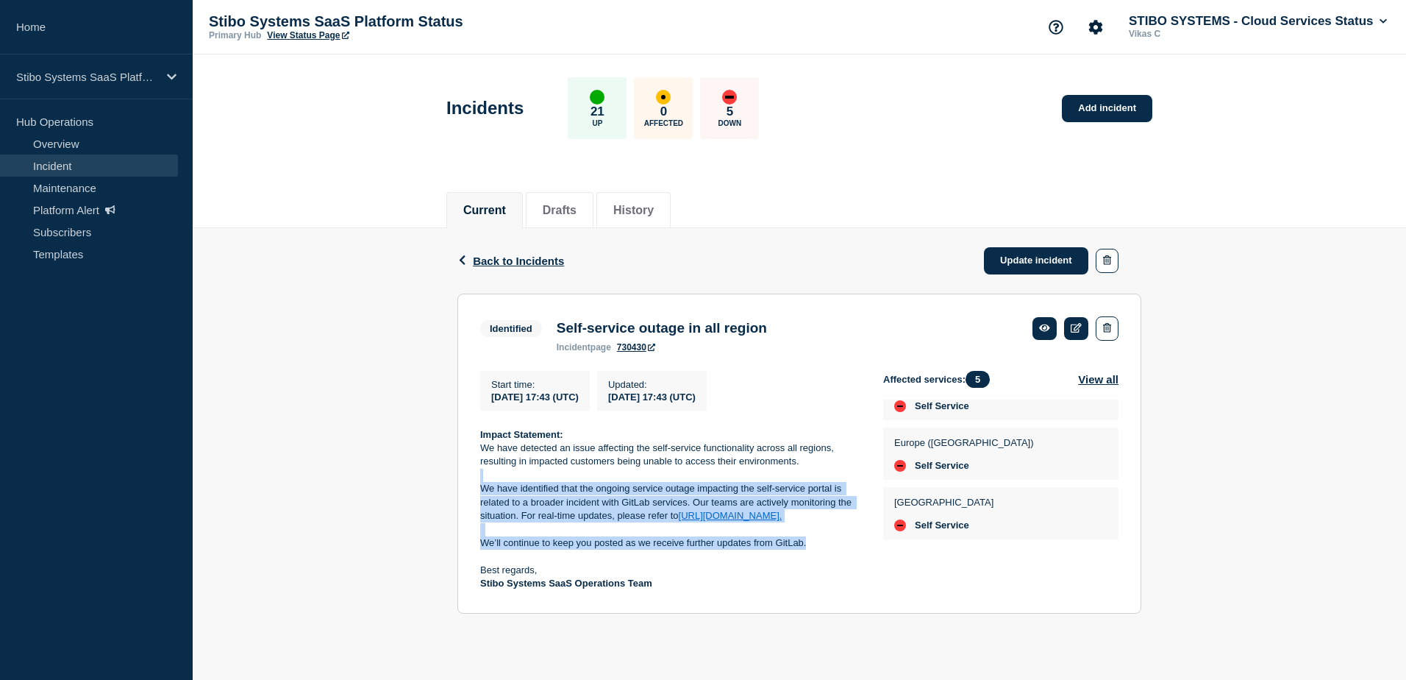
drag, startPoint x: 463, startPoint y: 450, endPoint x: 813, endPoint y: 548, distance: 363.5
click at [813, 548] on div "Impact Statement: We have detected an issue affecting the self-service function…" at bounding box center [669, 509] width 379 height 163
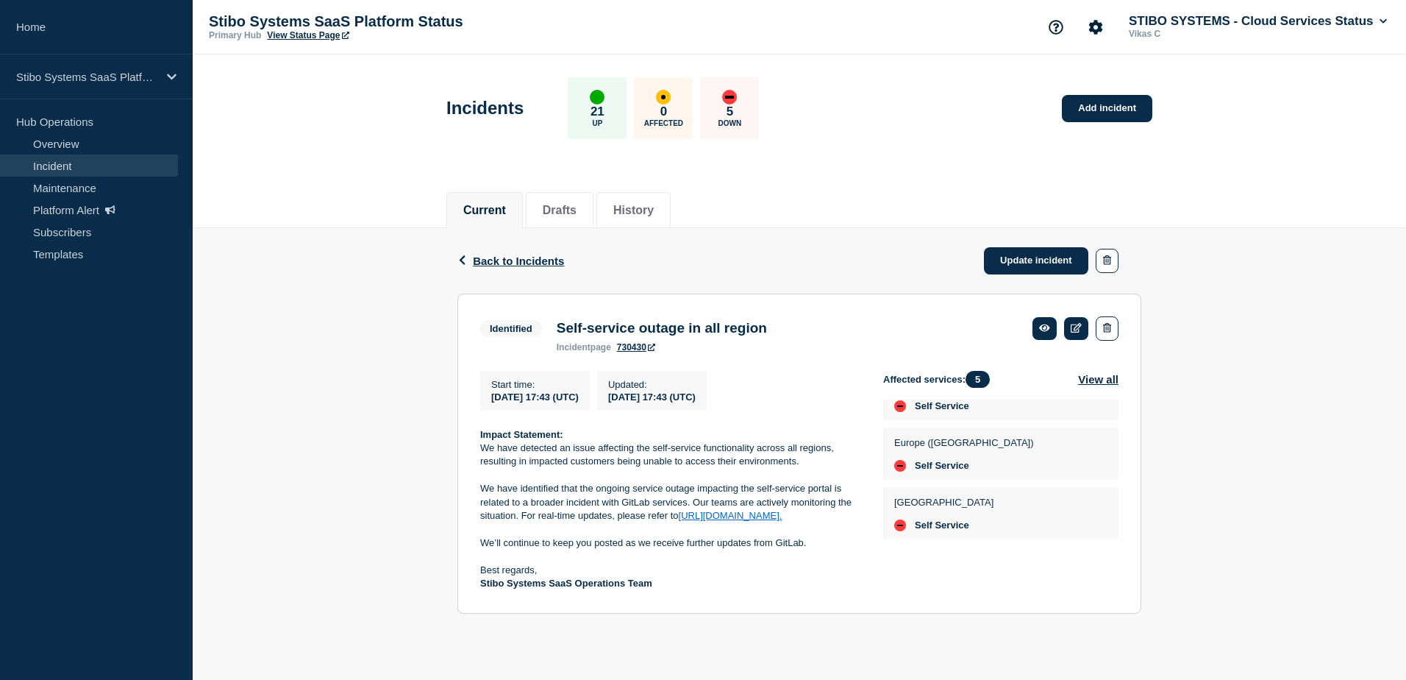
drag, startPoint x: 813, startPoint y: 548, endPoint x: 830, endPoint y: 587, distance: 42.2
click at [830, 587] on p "Stibo Systems SaaS Operations Team" at bounding box center [669, 583] width 379 height 13
